Goal: Communication & Community: Answer question/provide support

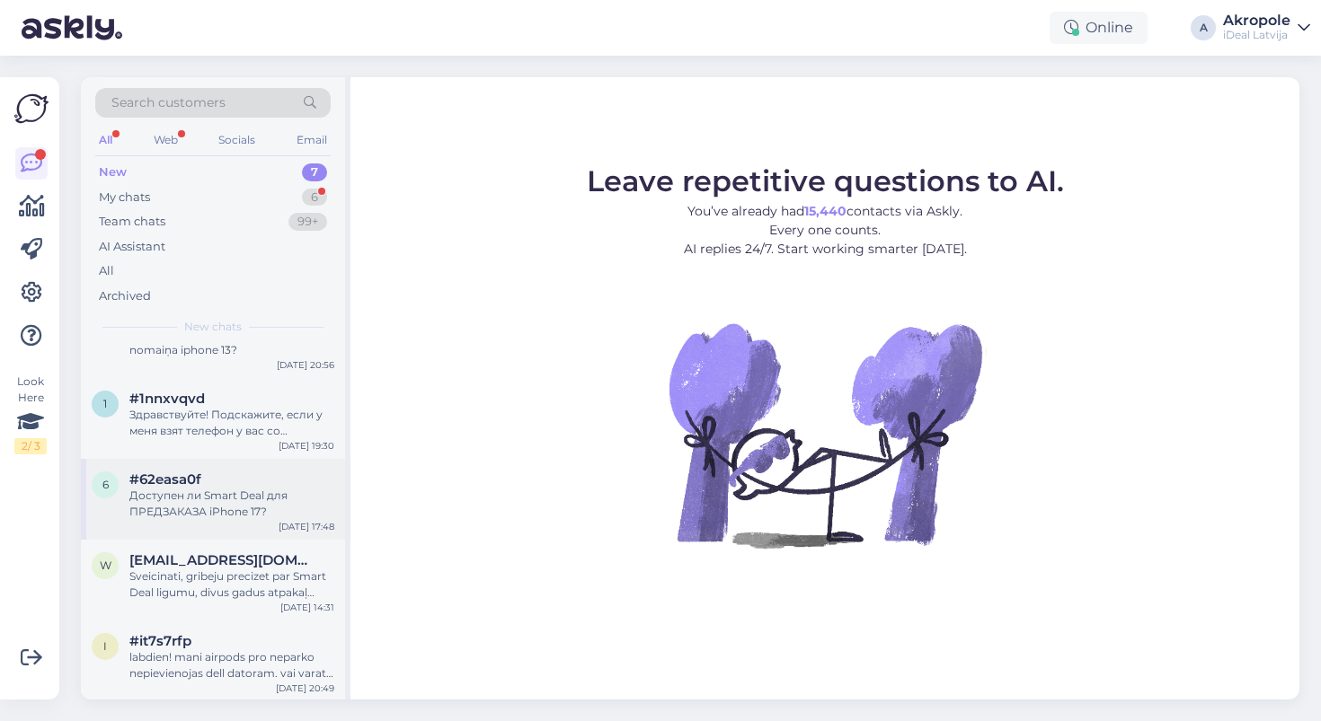
scroll to position [209, 0]
click at [279, 507] on div "Доступен ли Smart Deal для ПРЕДЗАКАЗА iPhone 17?" at bounding box center [231, 505] width 205 height 32
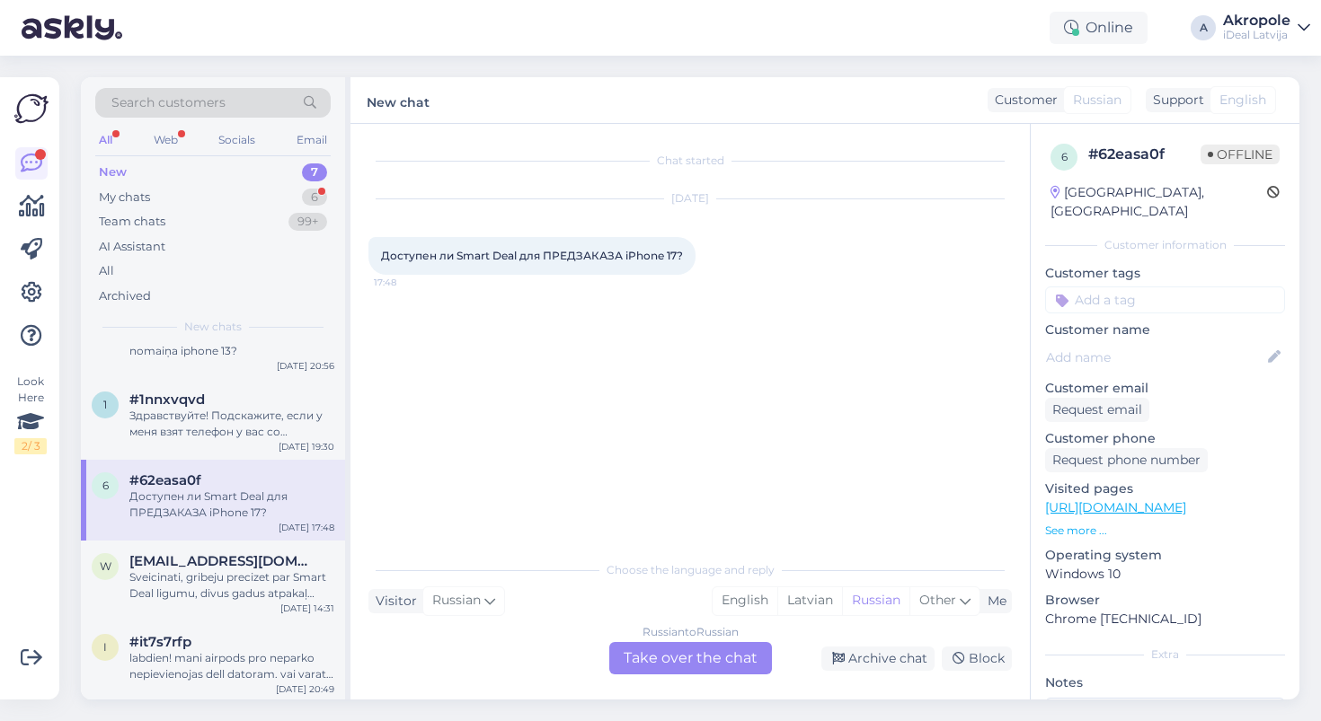
click at [686, 666] on div "Russian to Russian Take over the chat" at bounding box center [690, 658] width 163 height 32
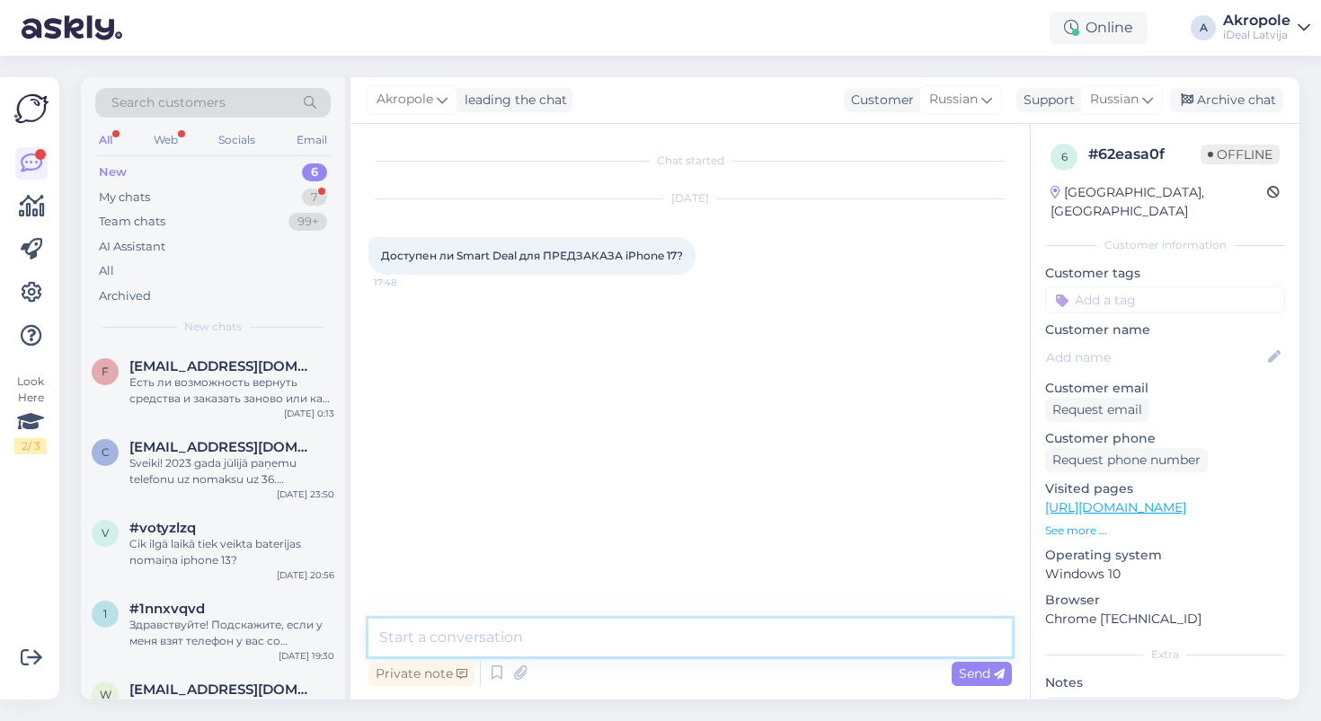
click at [606, 655] on textarea at bounding box center [689, 638] width 643 height 38
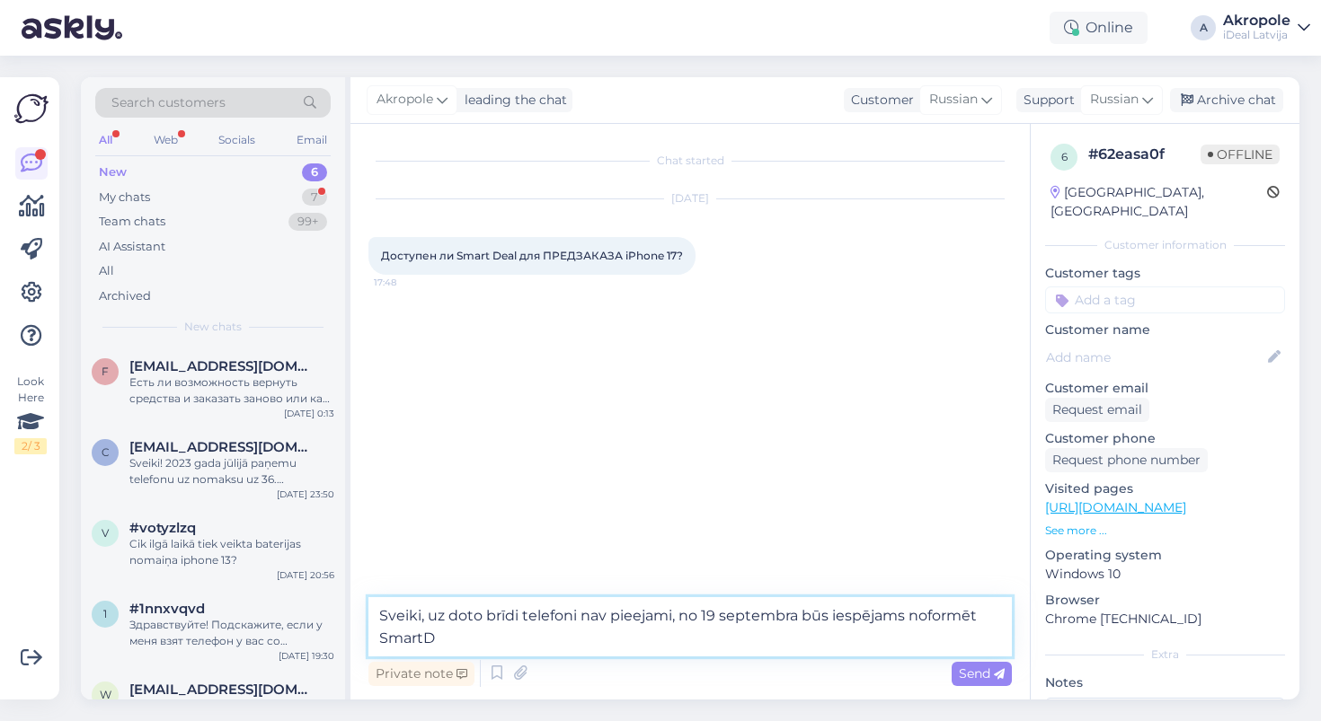
type textarea "Sveiki, uz doto brīdi telefoni nav pieejami, no 19 septembra būs iespējams nofo…"
type input "eal"
click at [544, 641] on textarea "Sveiki, uz doto brīdi telefoni nav pieejami, no 19 septembra būs iespējams nofo…" at bounding box center [689, 626] width 643 height 59
type textarea "Sveiki, uz doto brīdi telefoni nav pieejami, no 19 septembra būs iespējams nofo…"
click at [964, 674] on span "Send" at bounding box center [982, 674] width 46 height 16
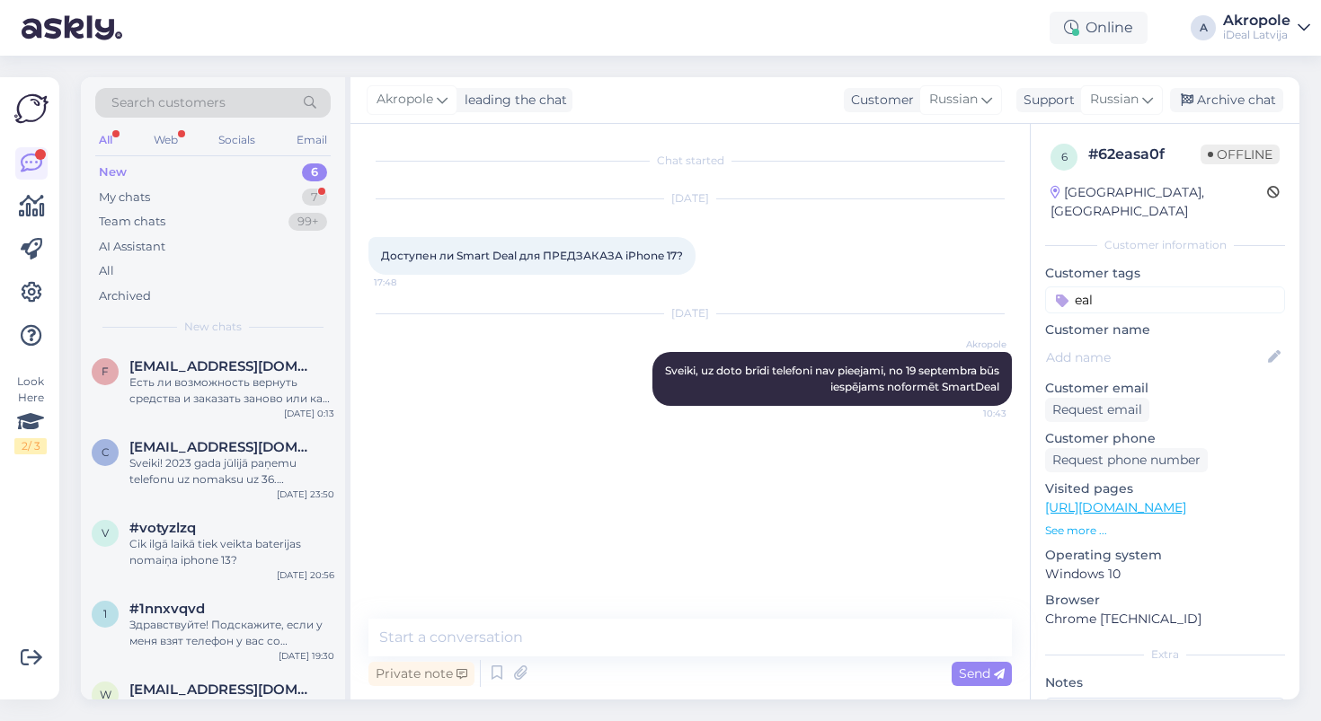
click at [558, 473] on div "Chat started [DATE] Доступен ли Smart Deal для ПРЕДЗАКАЗА iPhone 17? 17:48 [DAT…" at bounding box center [697, 372] width 659 height 461
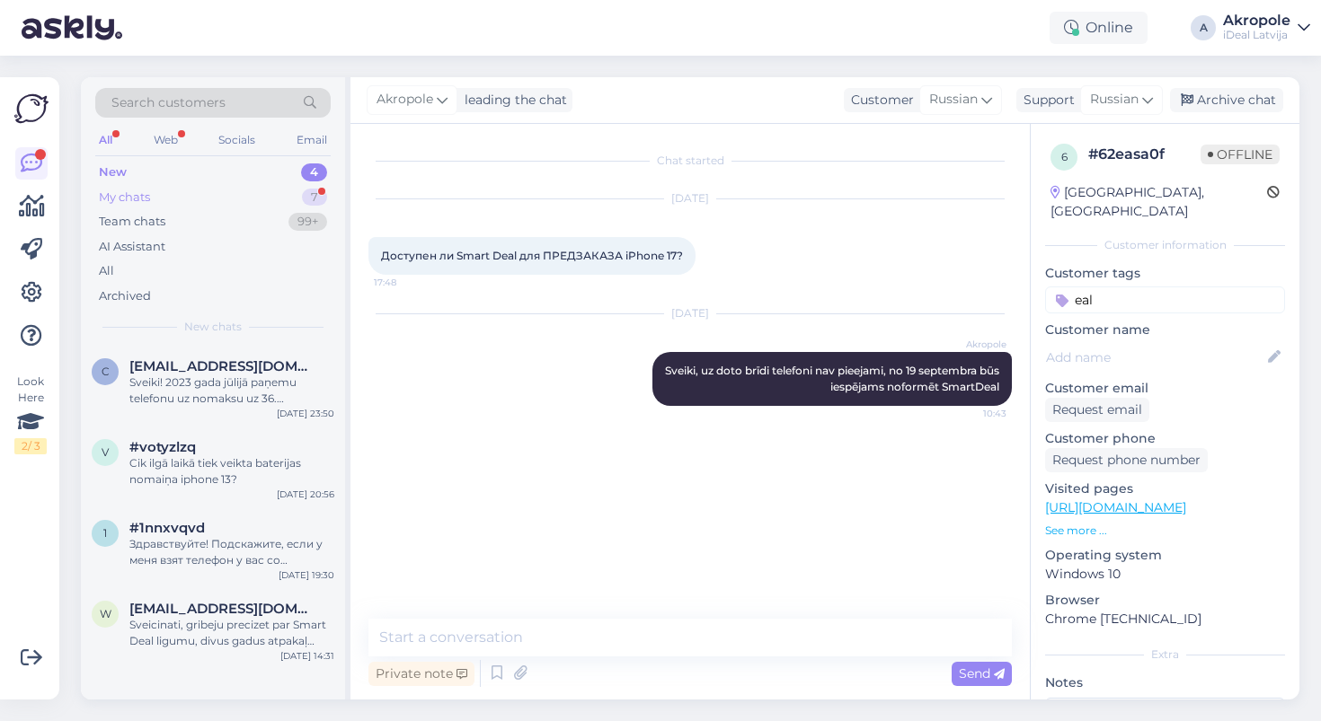
click at [228, 196] on div "My chats 7" at bounding box center [212, 197] width 235 height 25
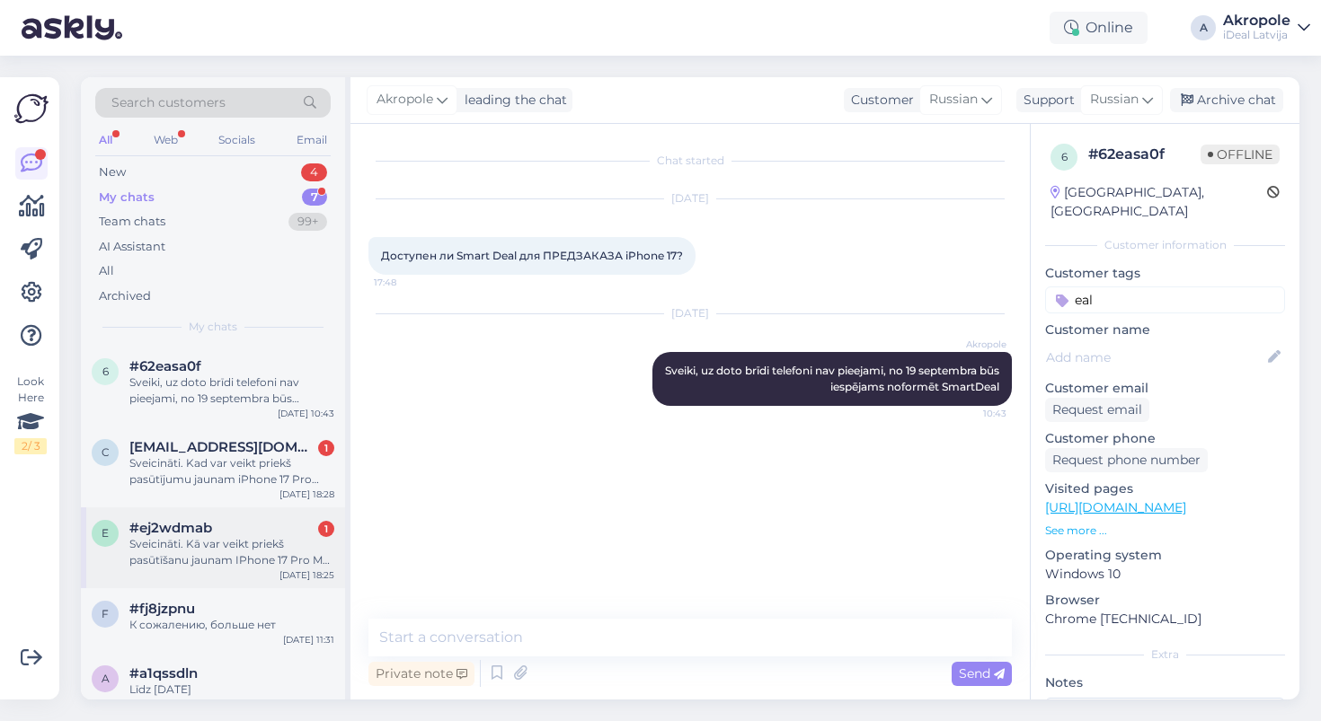
click at [231, 557] on div "Sveicināti. Kā var veikt priekš pasūtīšanu jaunam IPhone 17 Pro Max ?" at bounding box center [231, 552] width 205 height 32
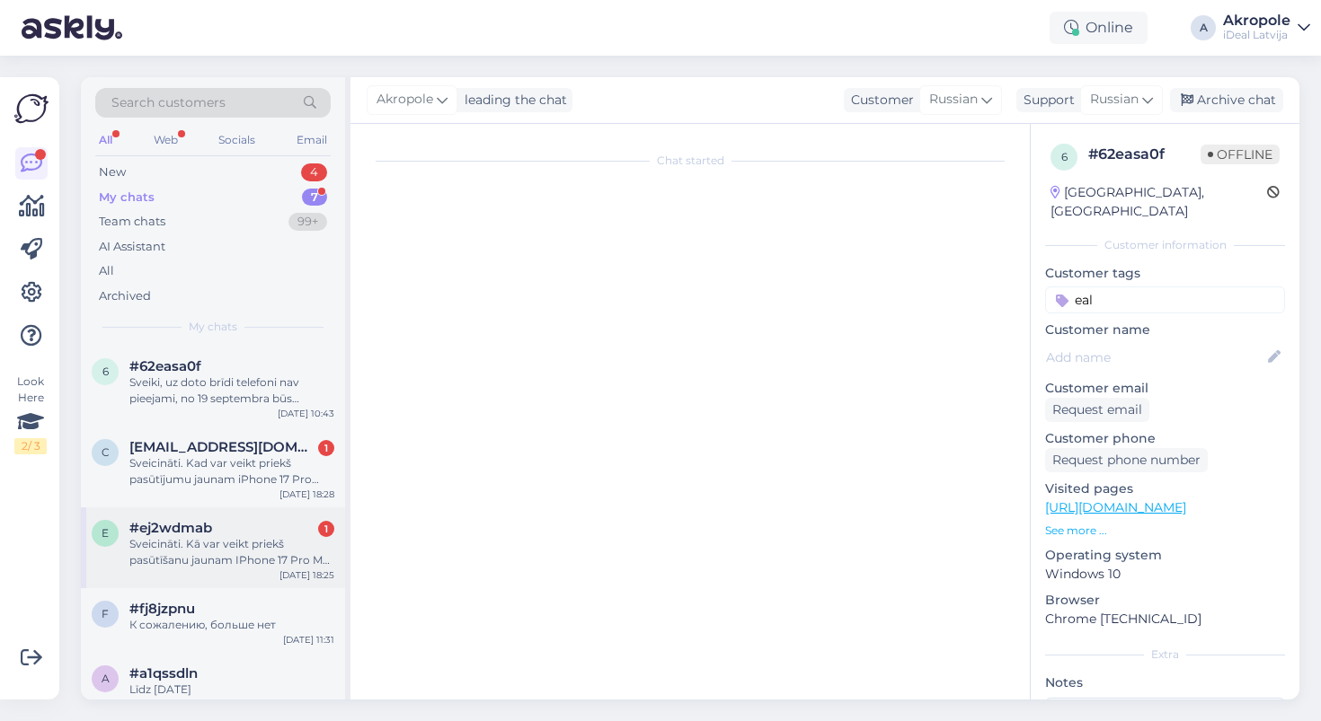
scroll to position [119, 0]
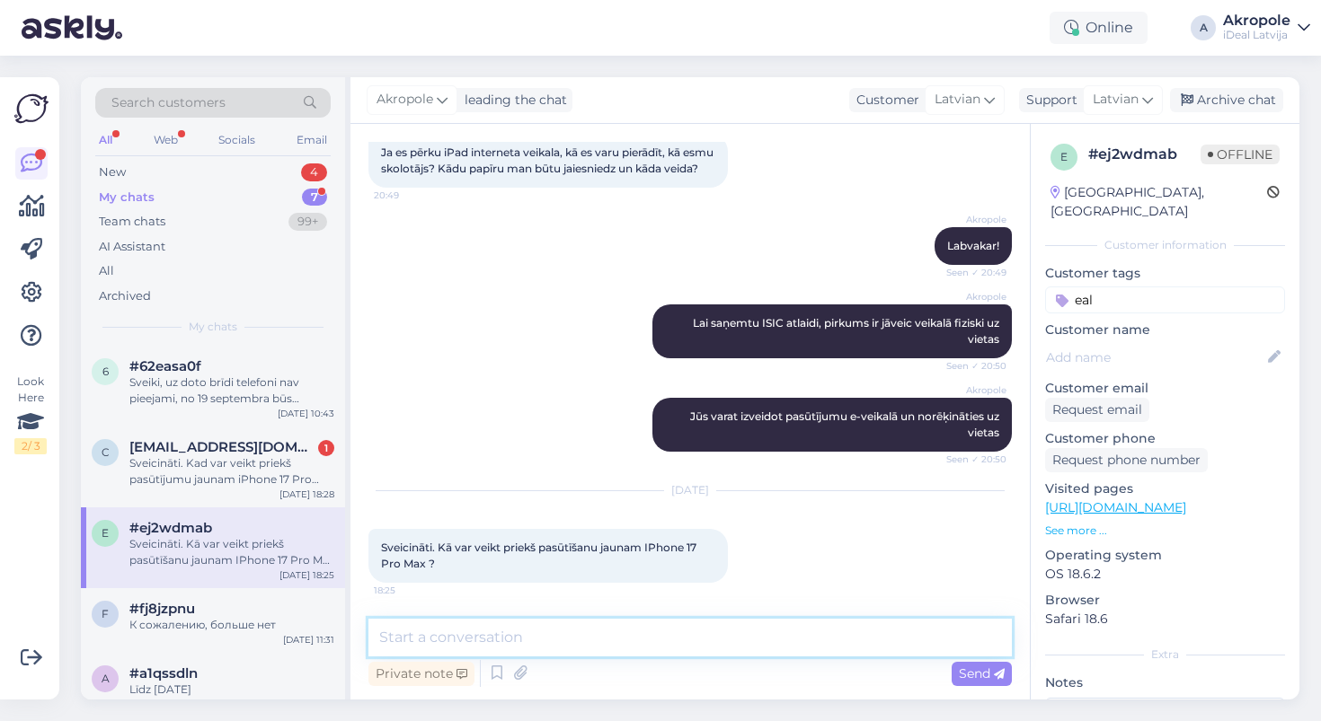
click at [517, 638] on textarea at bounding box center [689, 638] width 643 height 38
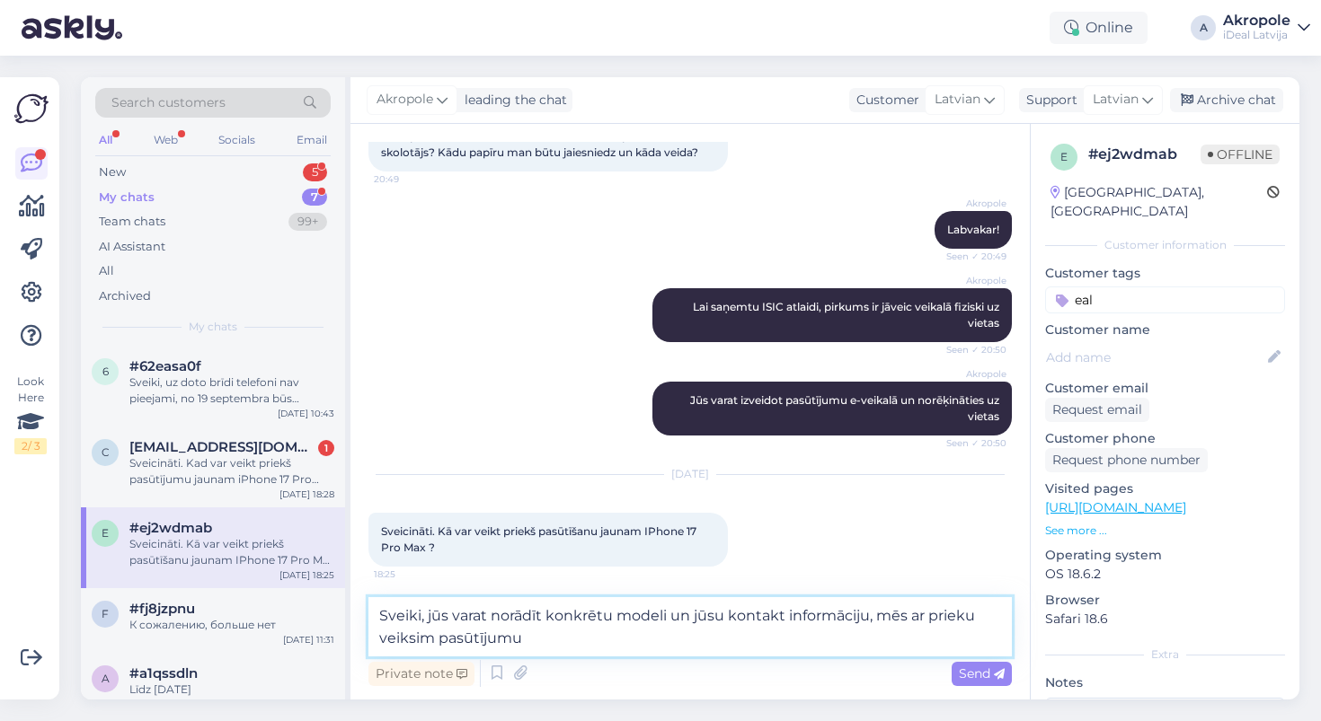
type textarea "Sveiki, jūs varat norādīt konkrētu modeli un jūsu kontakt informāciju, mēs ar p…"
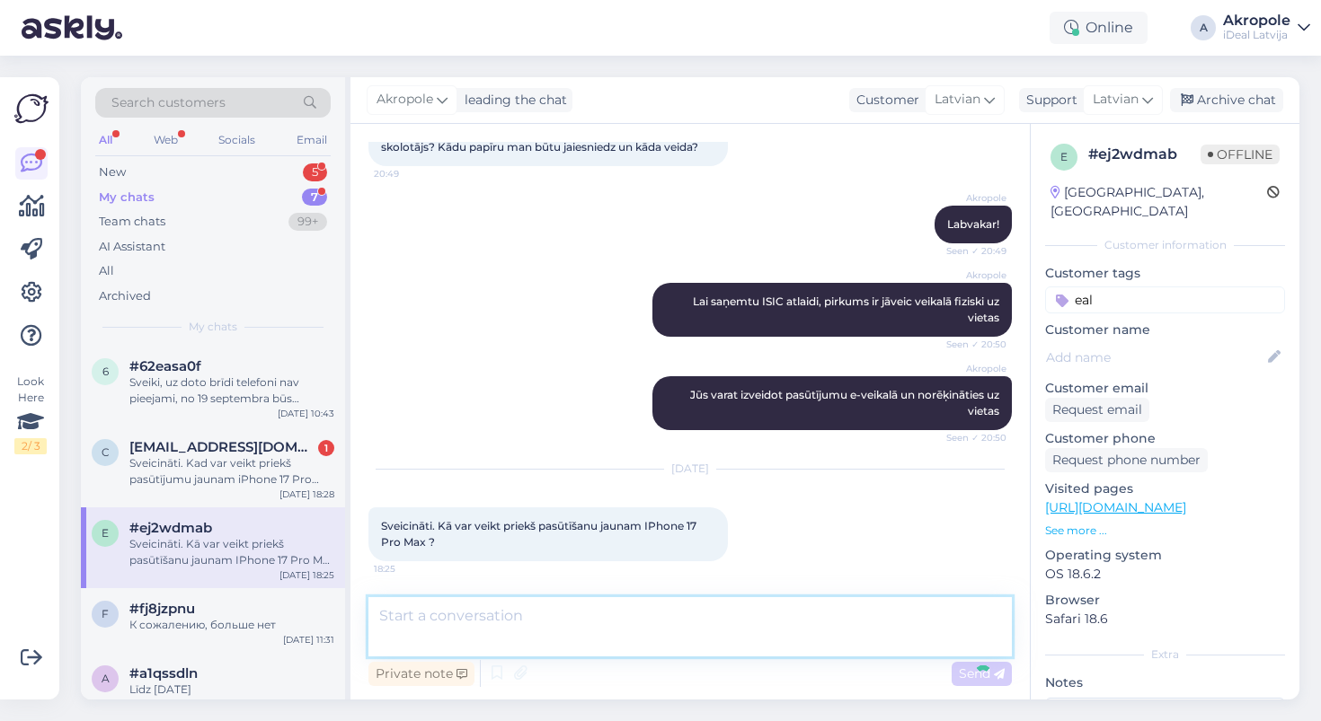
scroll to position [251, 0]
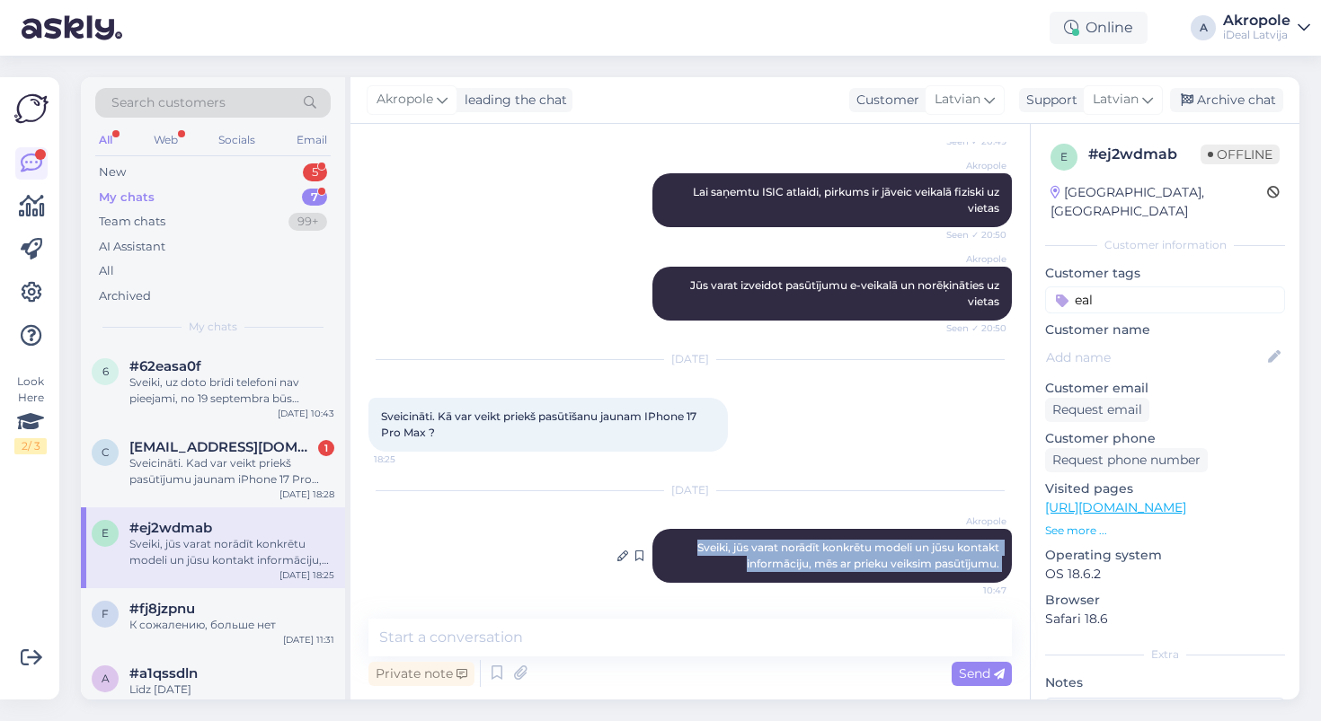
drag, startPoint x: 686, startPoint y: 546, endPoint x: 977, endPoint y: 584, distance: 293.5
click at [977, 583] on div "Akropole Sveiki, jūs varat norādīt konkrētu modeli un jūsu kontakt informāciju,…" at bounding box center [831, 556] width 359 height 54
copy div "Sveiki, jūs varat norādīt konkrētu modeli un jūsu kontakt informāciju, mēs ar p…"
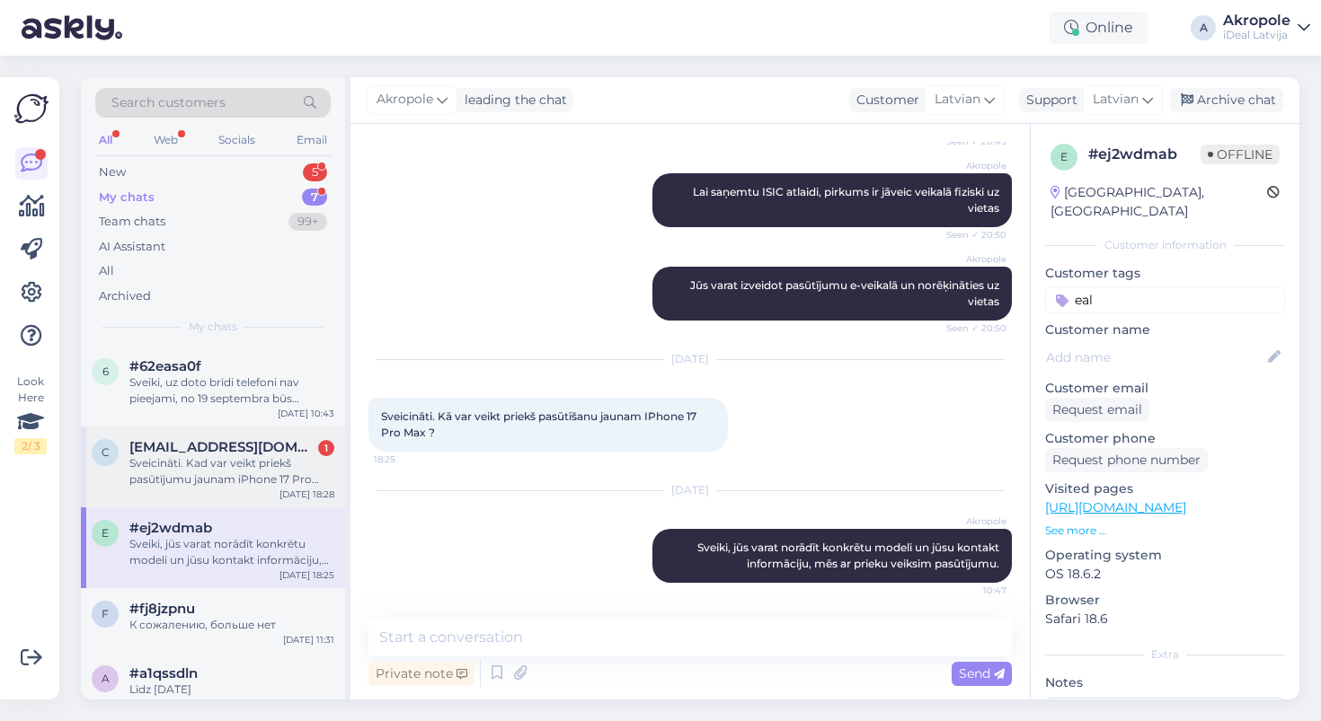
click at [196, 463] on div "Sveicināti. Kad var veikt priekš pasūtījumu jaunam iPhone 17 Pro Max?" at bounding box center [231, 471] width 205 height 32
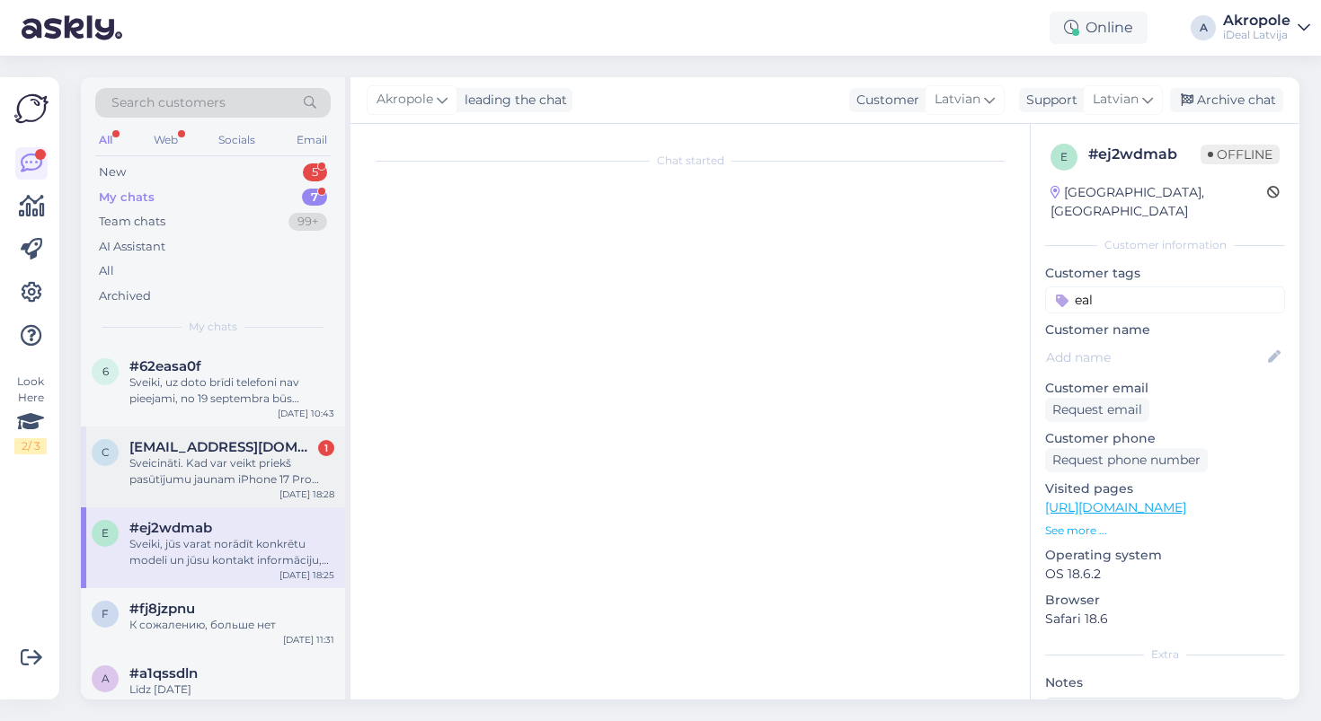
scroll to position [0, 0]
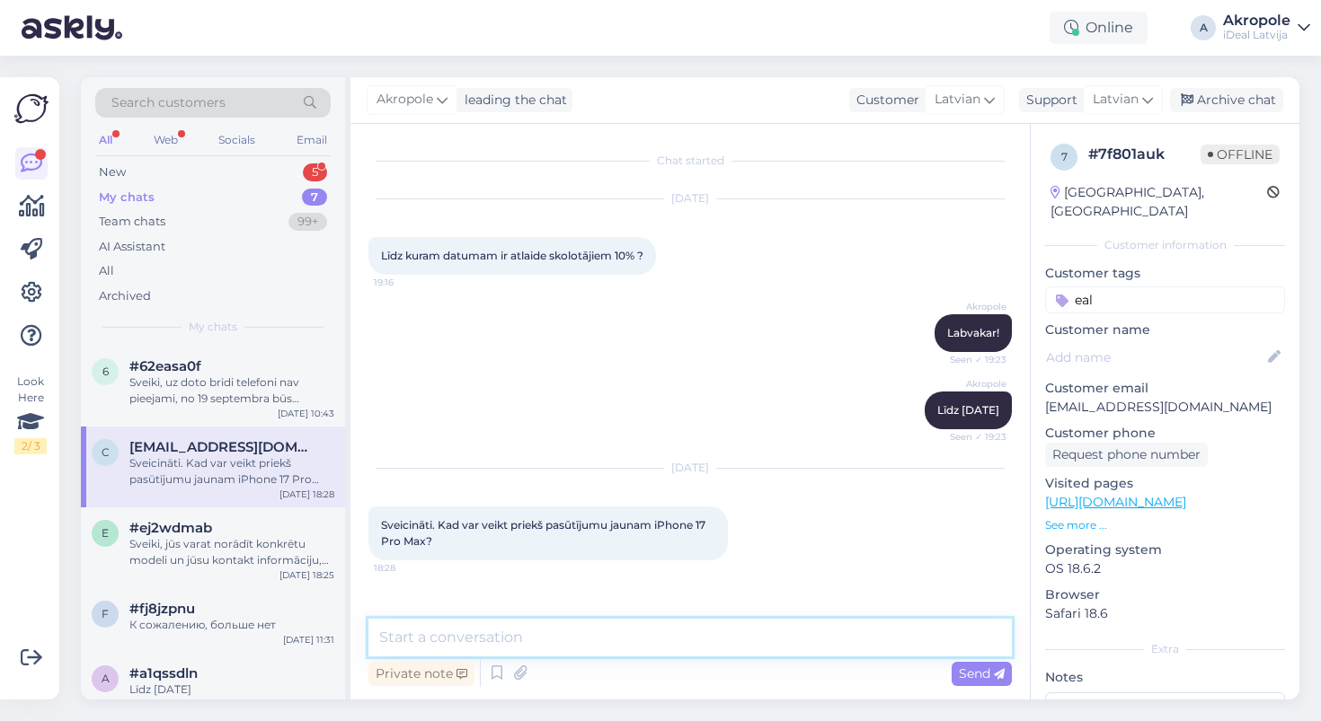
click at [542, 632] on textarea at bounding box center [689, 638] width 643 height 38
paste textarea "Sveiki, jūs varat norādīt konkrētu modeli un jūsu kontakt informāciju, mēs ar p…"
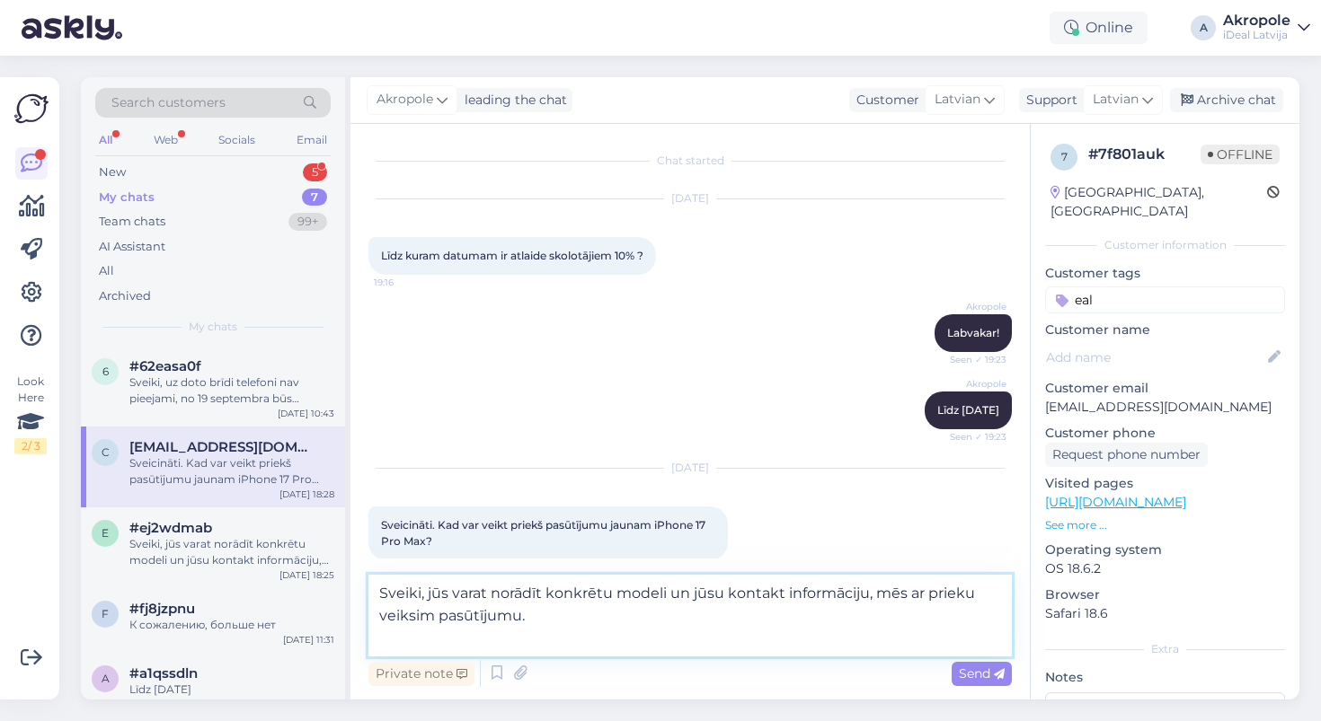
type textarea "Sveiki, jūs varat norādīt konkrētu modeli un jūsu kontakt informāciju, mēs ar p…"
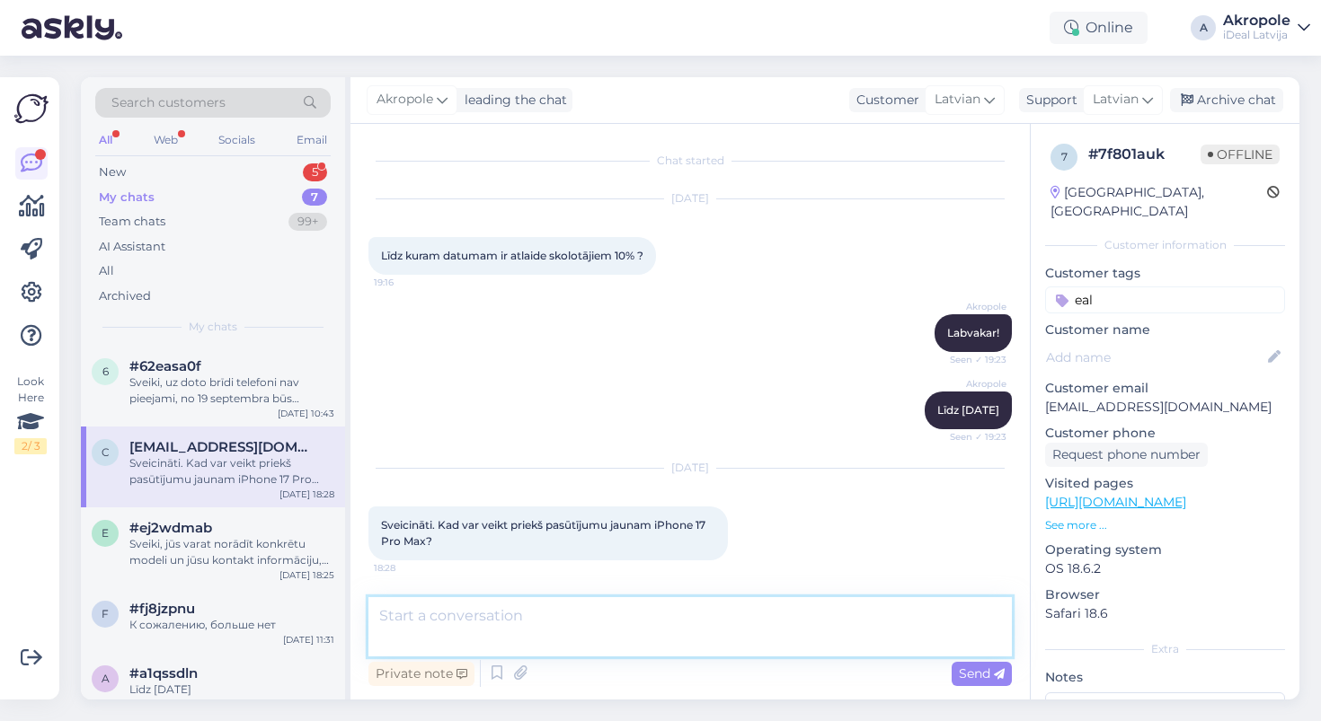
scroll to position [109, 0]
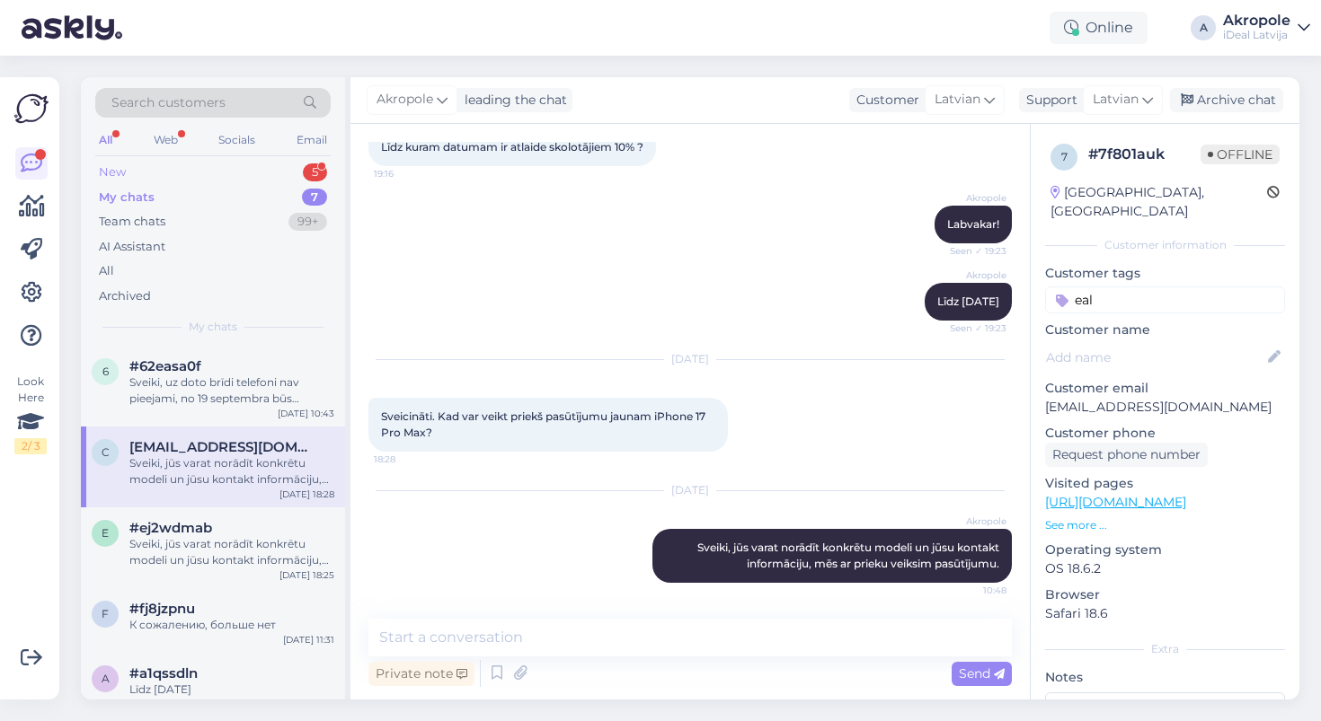
click at [249, 174] on div "New 5" at bounding box center [212, 172] width 235 height 25
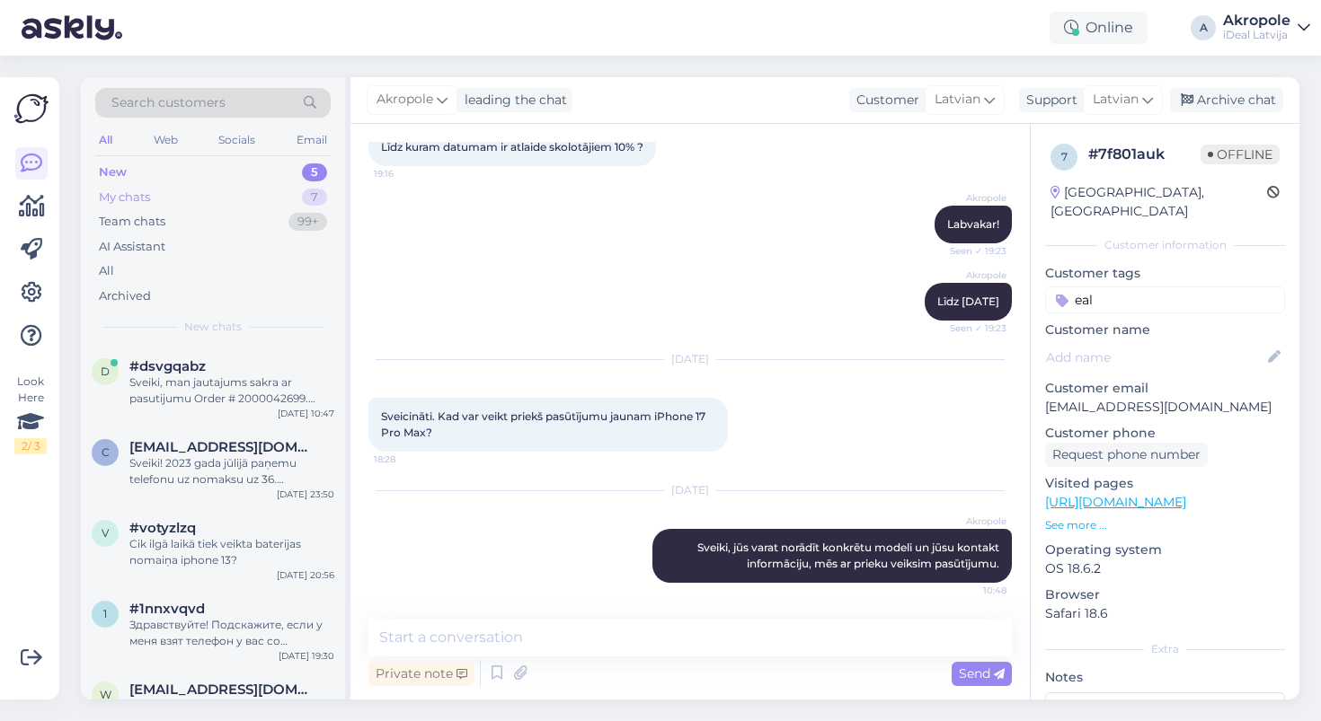
click at [258, 195] on div "My chats 7" at bounding box center [212, 197] width 235 height 25
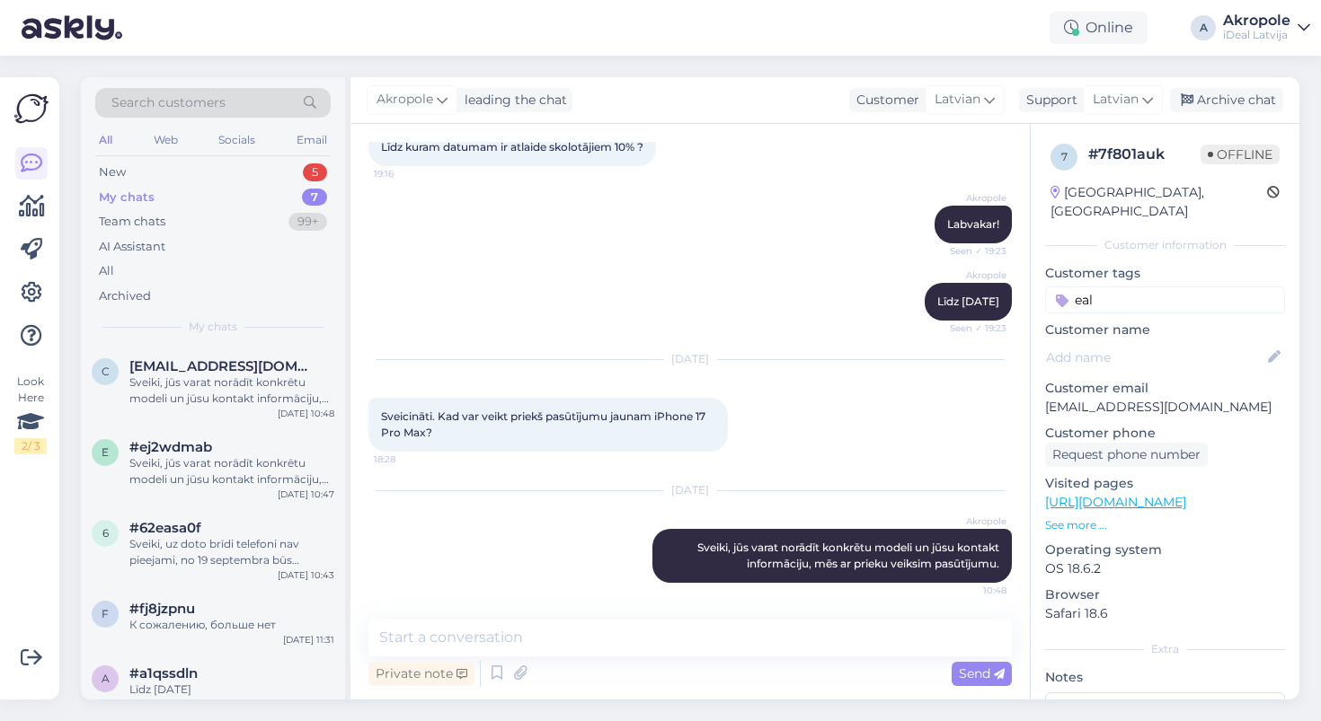
click at [271, 190] on div "My chats 7" at bounding box center [212, 197] width 235 height 25
click at [258, 167] on div "New 5" at bounding box center [212, 172] width 235 height 25
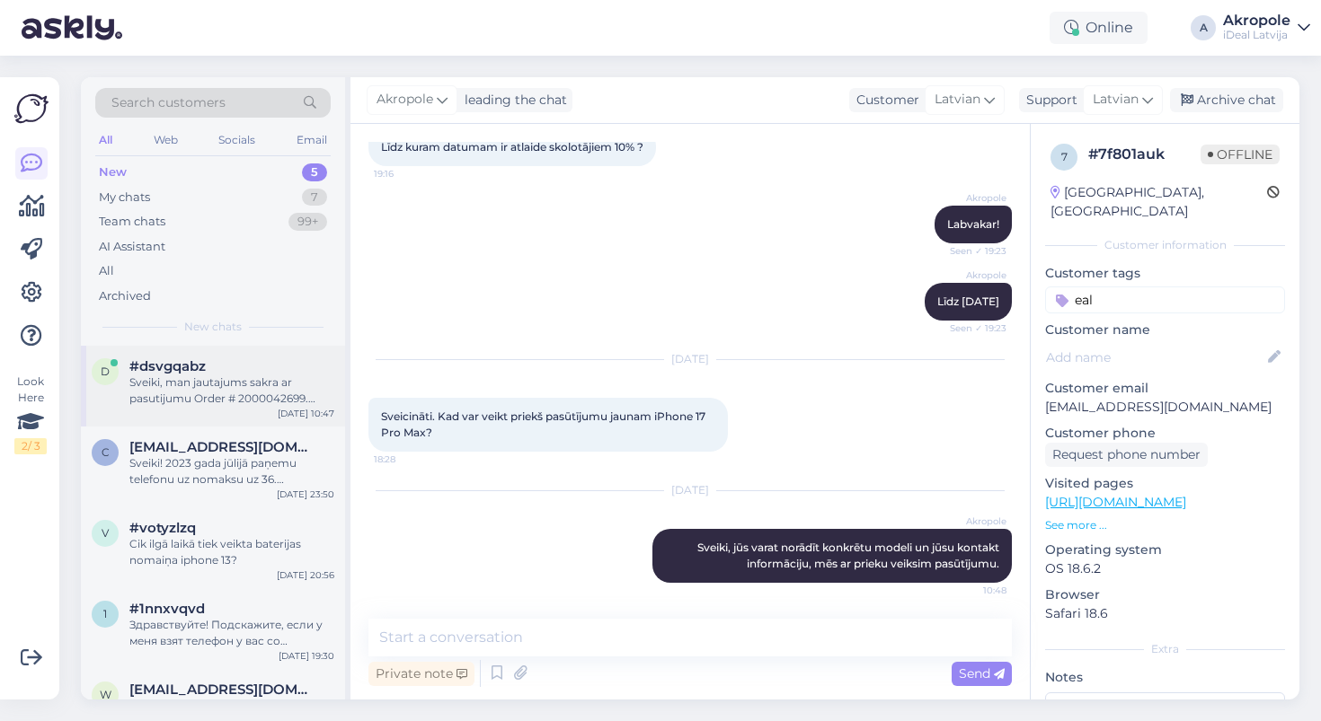
click at [269, 371] on div "#dsvgqabz" at bounding box center [231, 366] width 205 height 16
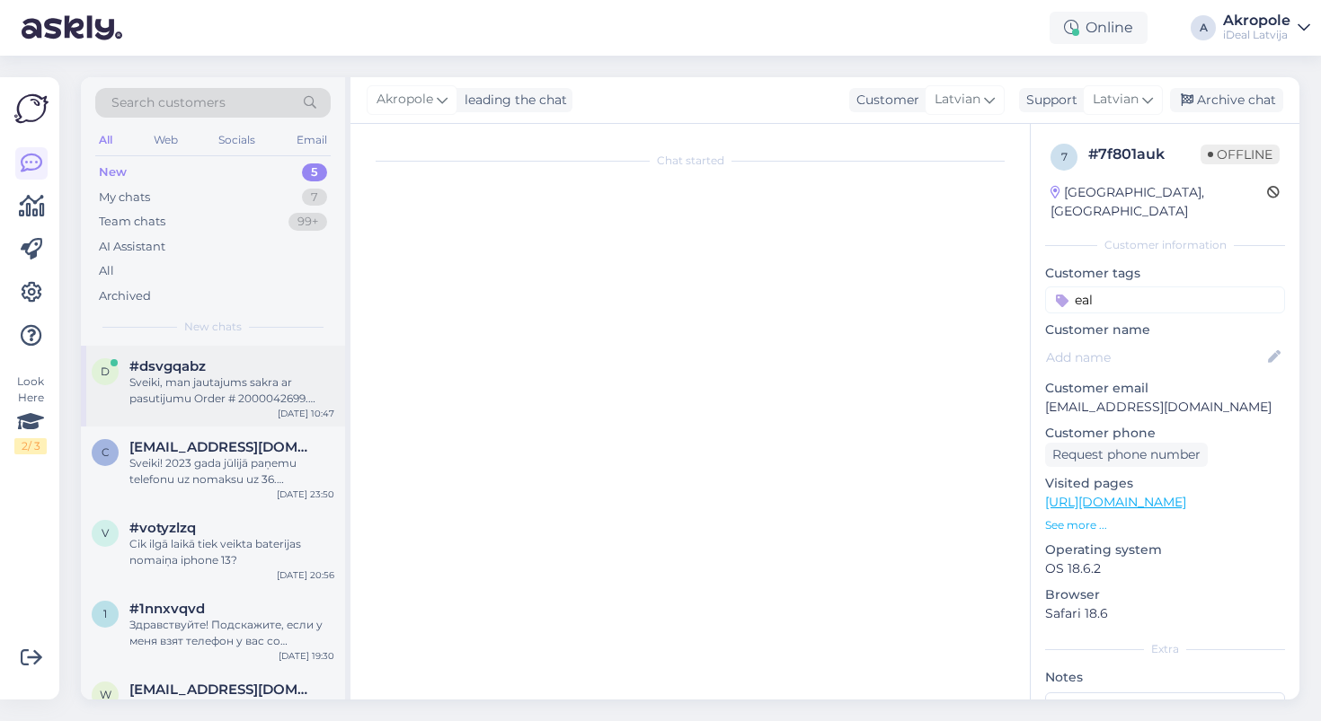
scroll to position [0, 0]
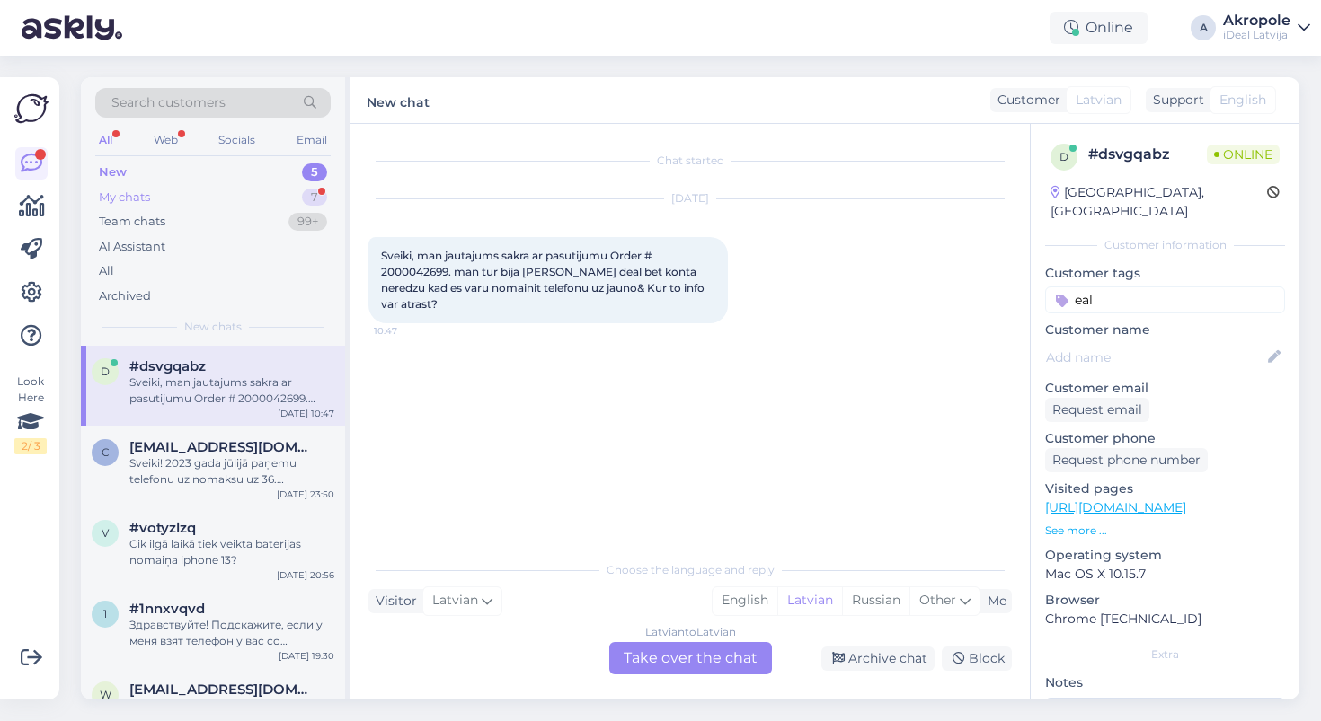
click at [175, 188] on div "My chats 7" at bounding box center [212, 197] width 235 height 25
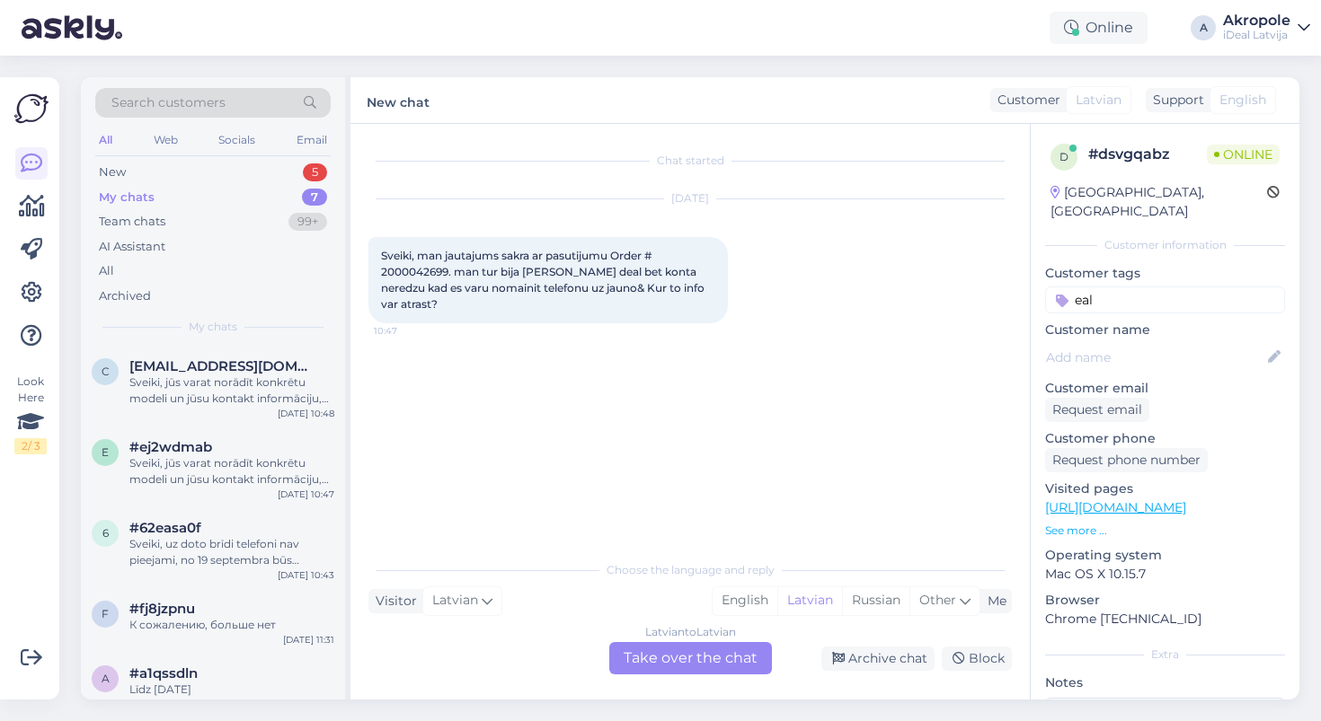
click at [252, 193] on div "My chats 7" at bounding box center [212, 197] width 235 height 25
click at [751, 509] on div "Chat started [DATE] Sveiki, man jautajums sakra ar pasutijumu Order # 200004269…" at bounding box center [697, 338] width 659 height 393
click at [425, 270] on span "Sveiki, man jautajums sakra ar pasutijumu Order # 2000042699. man tur bija [PER…" at bounding box center [544, 280] width 326 height 62
copy span "2000042699"
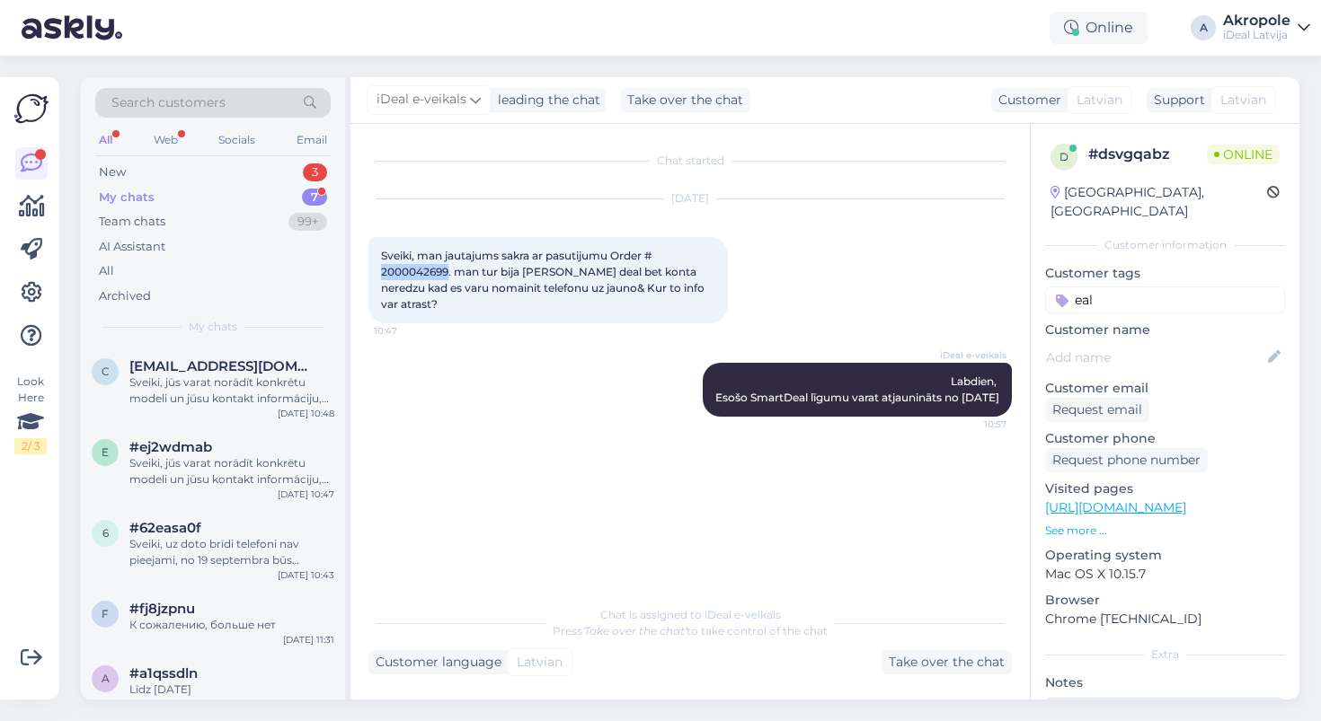
click at [226, 199] on div "My chats 7" at bounding box center [212, 197] width 235 height 25
click at [234, 166] on div "New 3" at bounding box center [212, 172] width 235 height 25
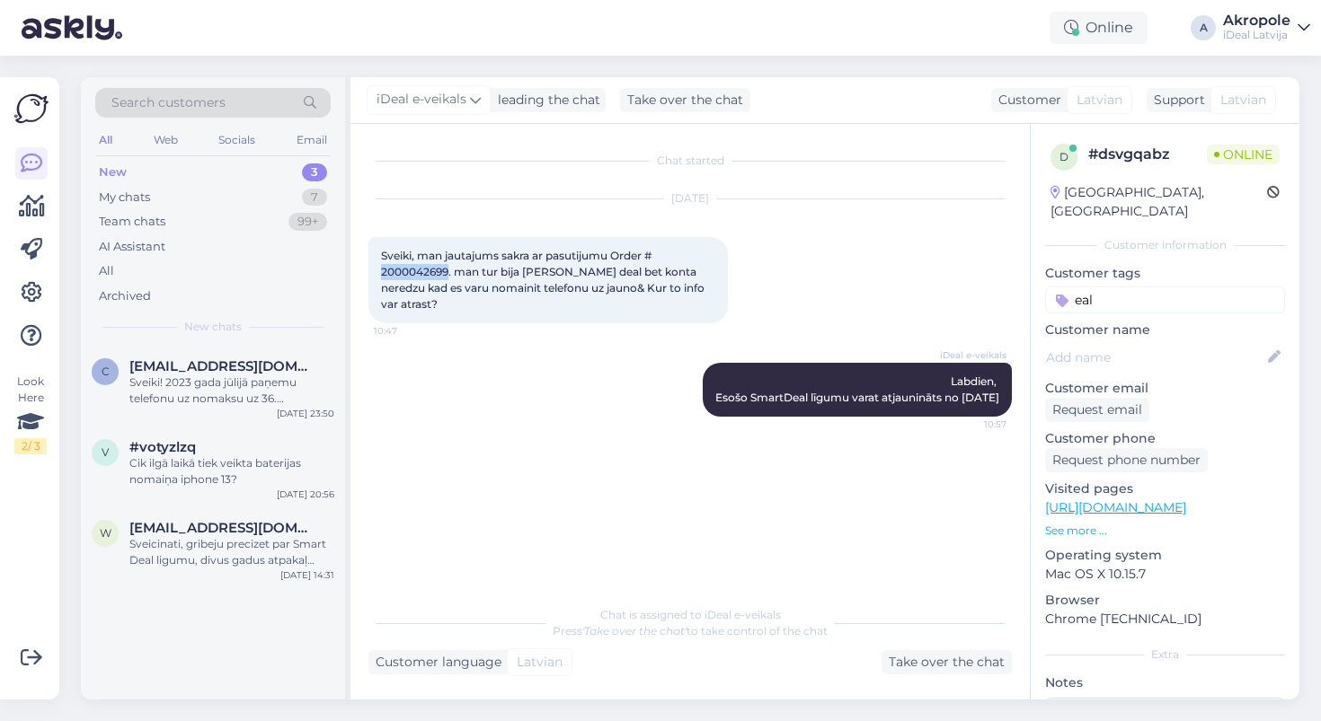
click at [257, 183] on div "New 3" at bounding box center [212, 172] width 235 height 25
click at [279, 447] on div "#votyzlzq" at bounding box center [231, 447] width 205 height 16
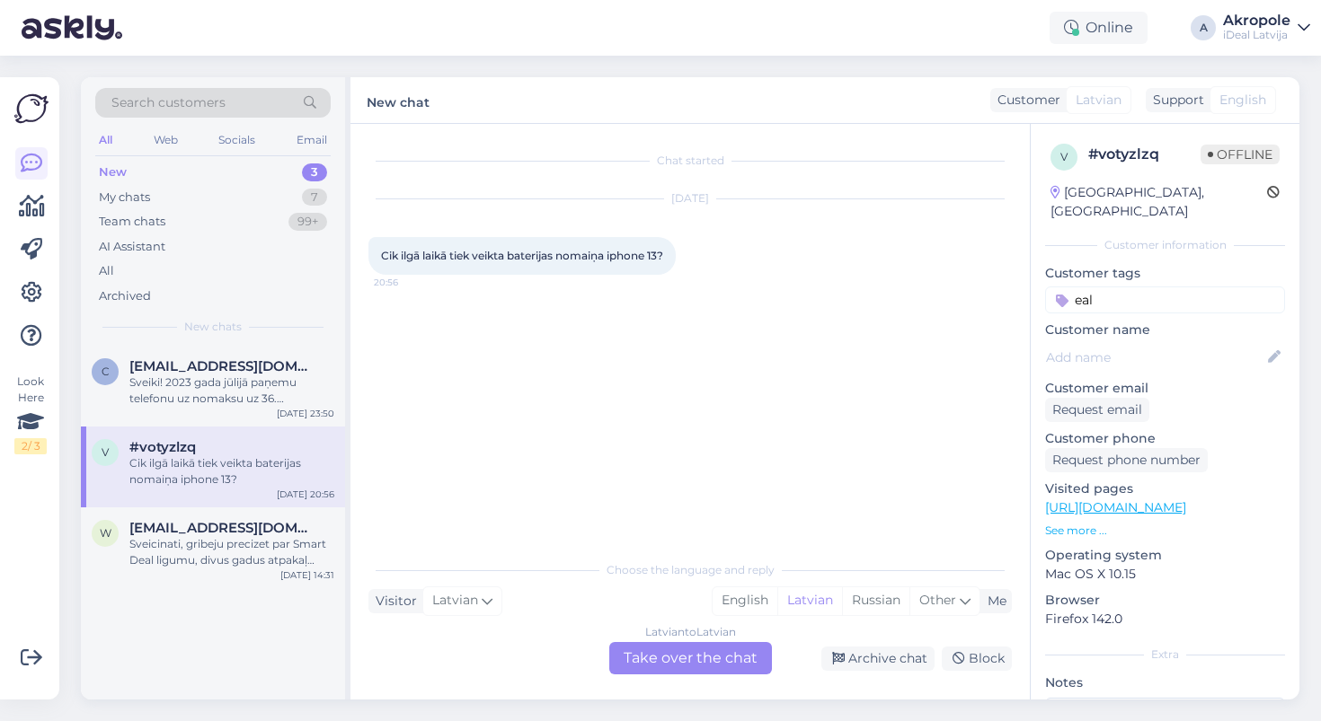
click at [636, 662] on div "Latvian to Latvian Take over the chat" at bounding box center [690, 658] width 163 height 32
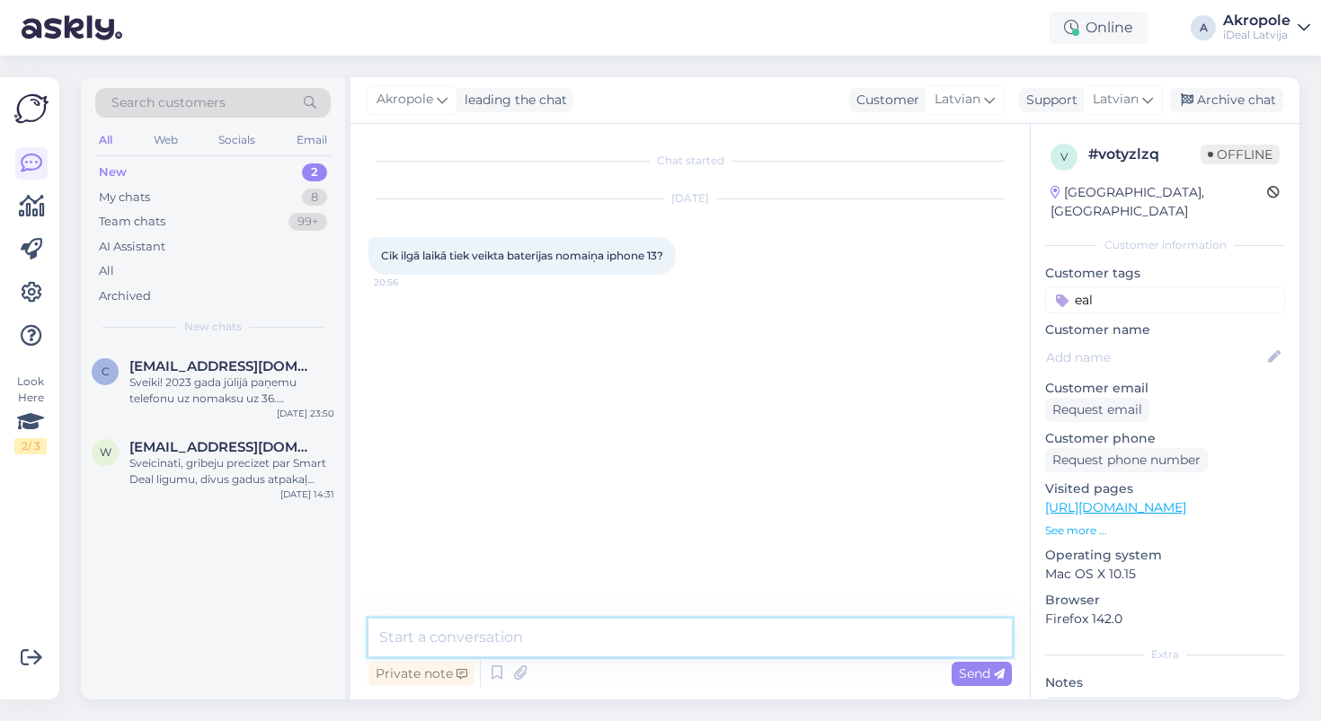
click at [618, 648] on textarea at bounding box center [689, 638] width 643 height 38
paste textarea "[URL][DOMAIN_NAME]"
type textarea "Sveiki, veicot pierakstu 2h laikā, šeit var redzēt pieejamos laikus [URL][DOMAI…"
